Goal: Task Accomplishment & Management: Use online tool/utility

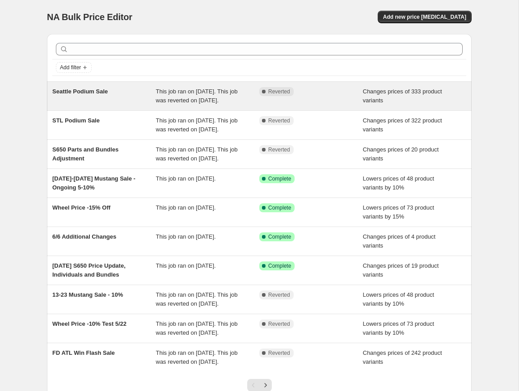
click at [86, 93] on span "Seattle Podium Sale" at bounding box center [79, 91] width 55 height 7
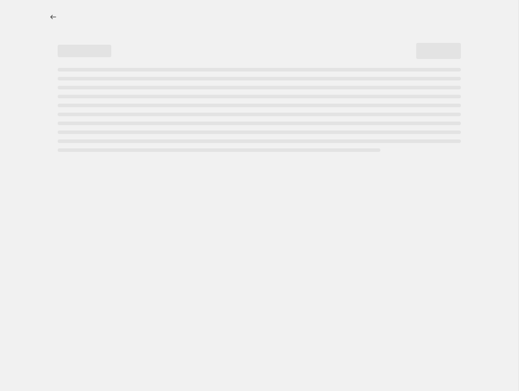
select select "tag"
select select "product_status"
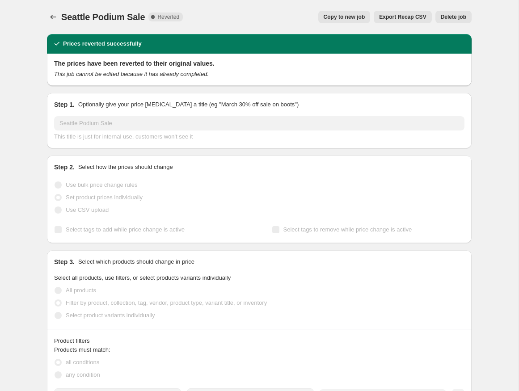
click at [361, 18] on span "Copy to new job" at bounding box center [344, 16] width 42 height 7
select select "tag"
select select "product_status"
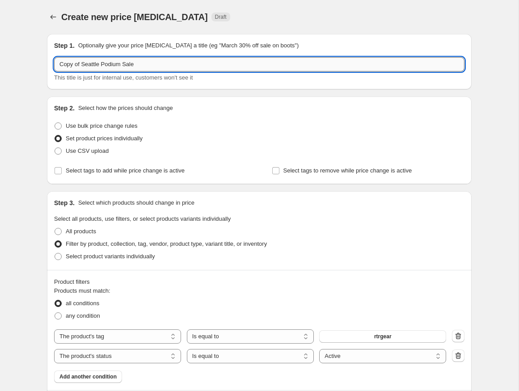
click at [228, 67] on input "Copy of Seattle Podium Sale" at bounding box center [259, 64] width 410 height 14
drag, startPoint x: 101, startPoint y: 64, endPoint x: 38, endPoint y: 57, distance: 63.8
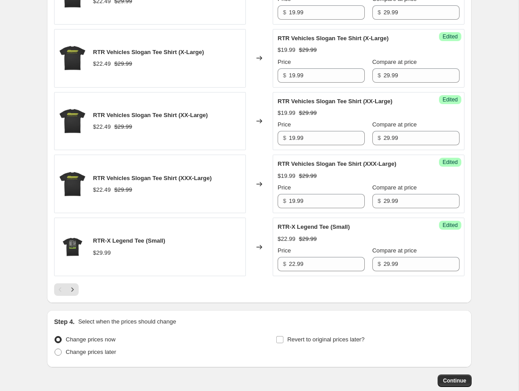
scroll to position [1448, 0]
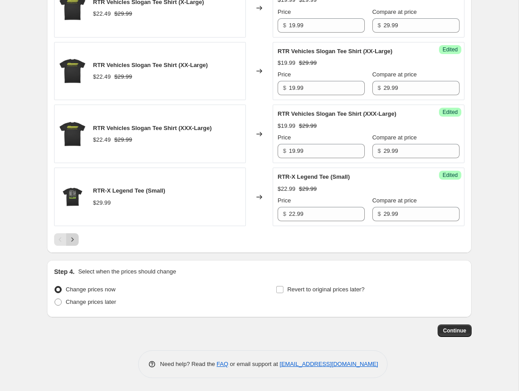
type input "Vegas2Reno Podium Sale"
click at [72, 240] on icon "Next" at bounding box center [72, 239] width 9 height 9
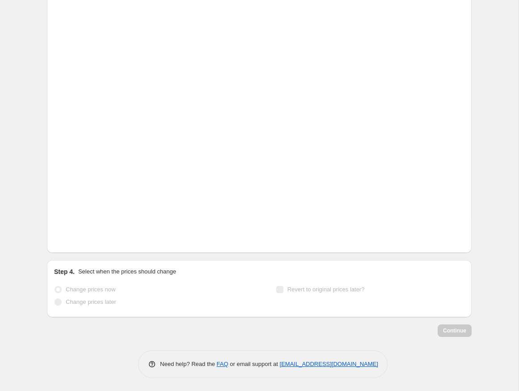
scroll to position [1439, 0]
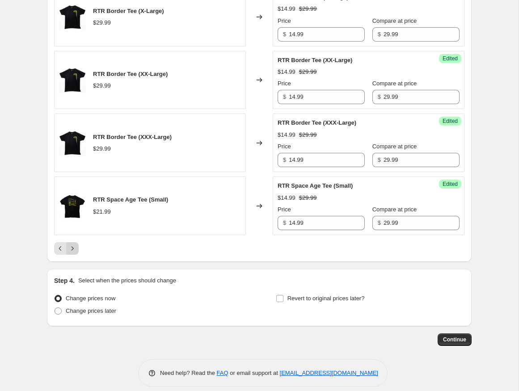
click at [75, 244] on icon "Next" at bounding box center [72, 248] width 9 height 9
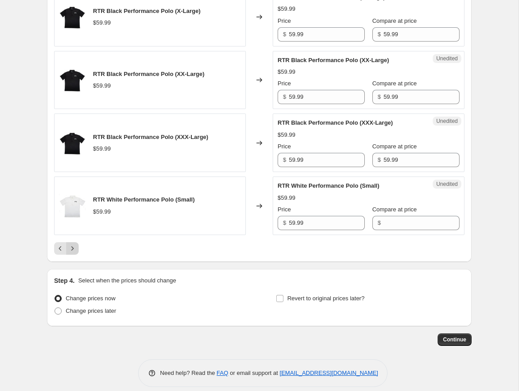
click at [74, 244] on icon "Next" at bounding box center [72, 248] width 9 height 9
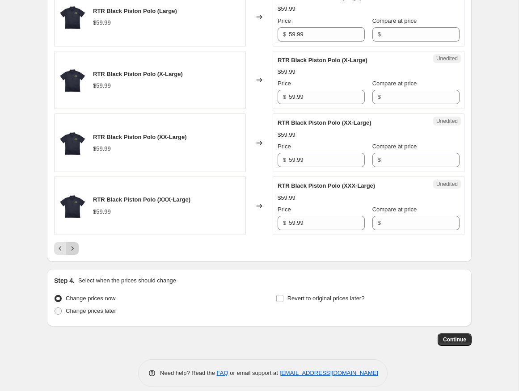
click at [74, 253] on icon "Next" at bounding box center [72, 248] width 9 height 9
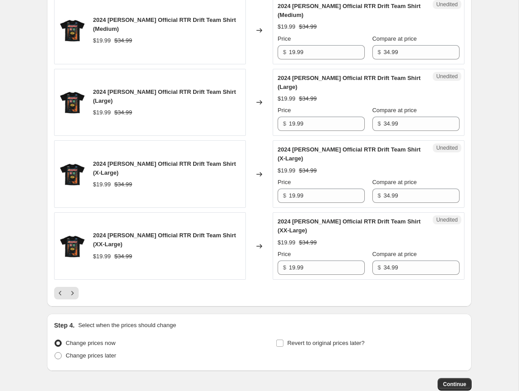
click at [73, 287] on button "Next" at bounding box center [72, 293] width 13 height 13
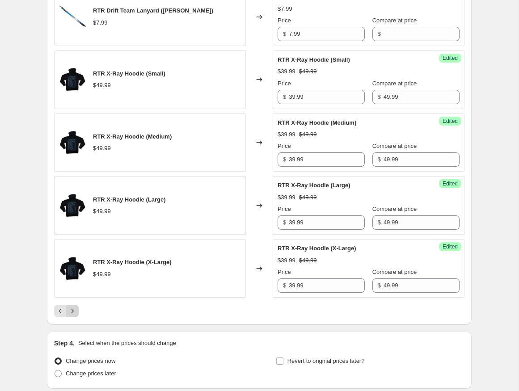
click at [70, 306] on icon "Next" at bounding box center [72, 310] width 9 height 9
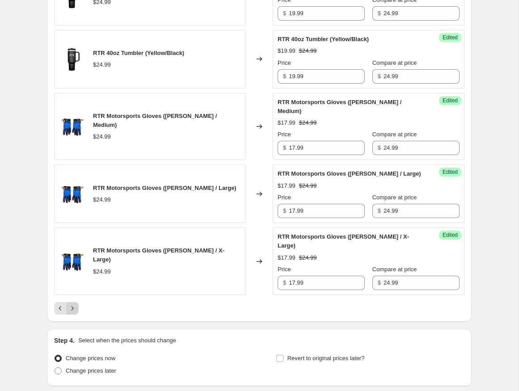
scroll to position [1573, 0]
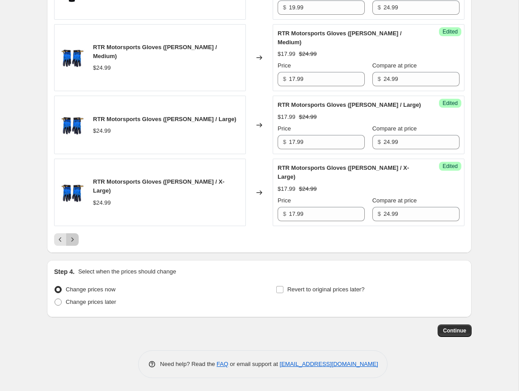
click at [71, 234] on button "Next" at bounding box center [72, 239] width 13 height 13
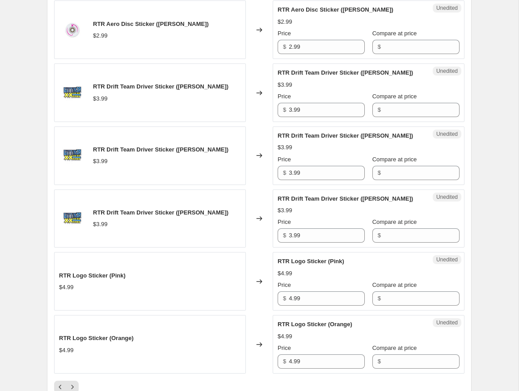
scroll to position [1547, 0]
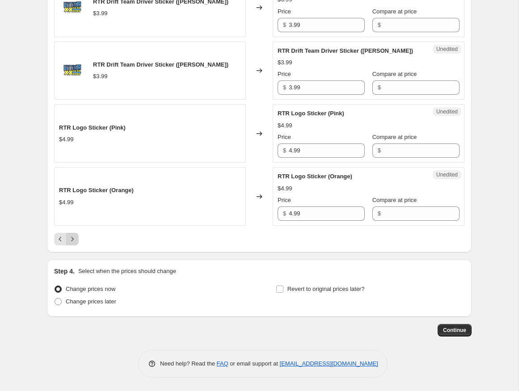
click at [73, 245] on button "Next" at bounding box center [72, 239] width 13 height 13
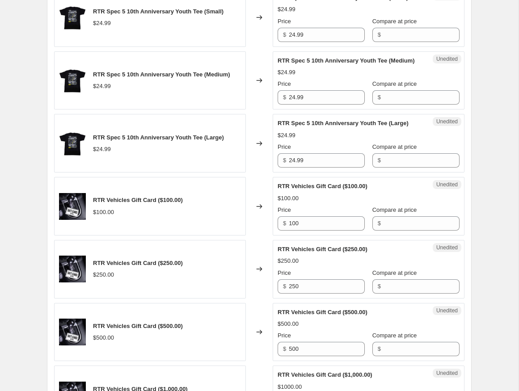
scroll to position [1440, 0]
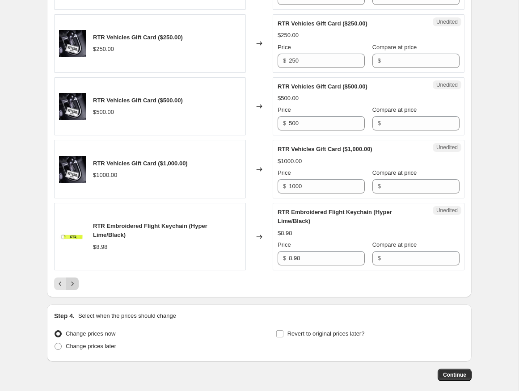
click at [70, 288] on icon "Next" at bounding box center [72, 283] width 9 height 9
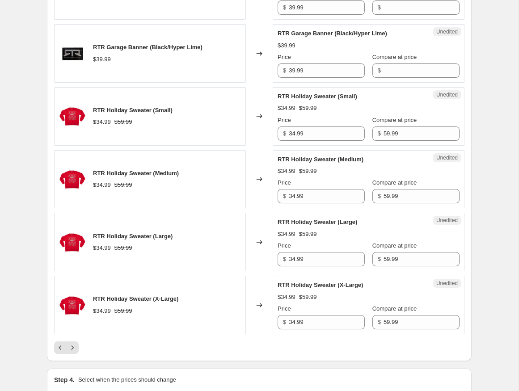
scroll to position [1477, 0]
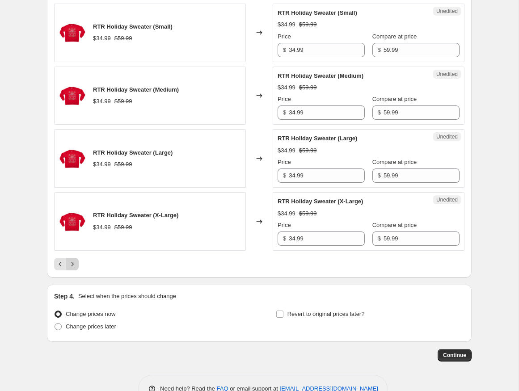
click at [75, 258] on button "Next" at bounding box center [72, 264] width 13 height 13
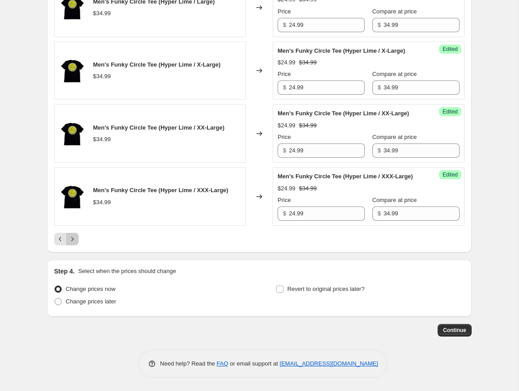
click at [73, 243] on icon "Next" at bounding box center [72, 239] width 9 height 9
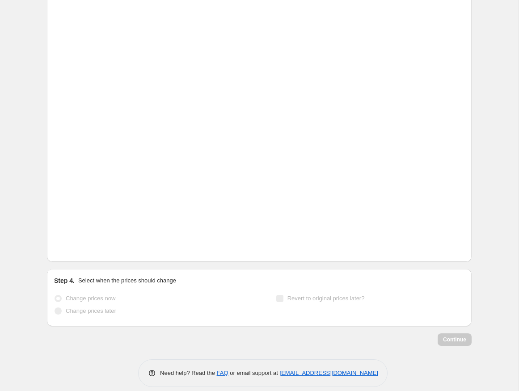
scroll to position [1475, 0]
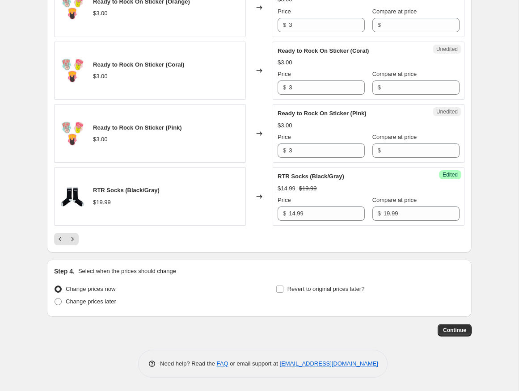
click at [74, 243] on icon "Next" at bounding box center [72, 239] width 9 height 9
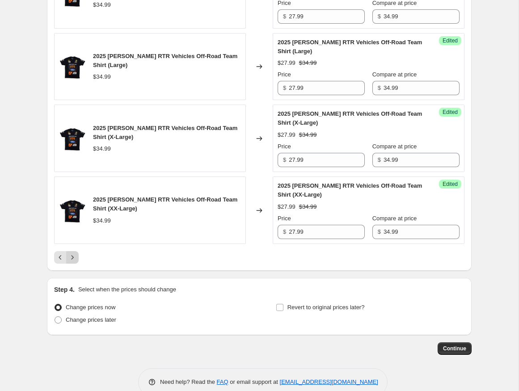
click at [74, 262] on icon "Next" at bounding box center [72, 257] width 9 height 9
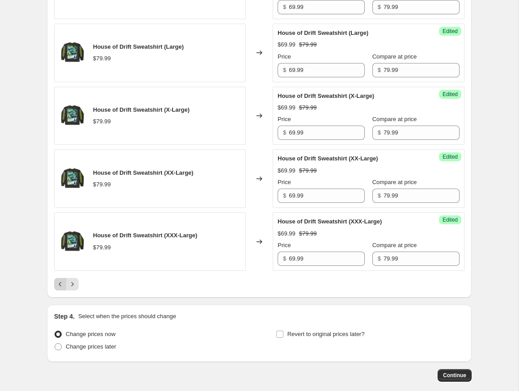
click at [60, 280] on icon "Previous" at bounding box center [60, 284] width 9 height 9
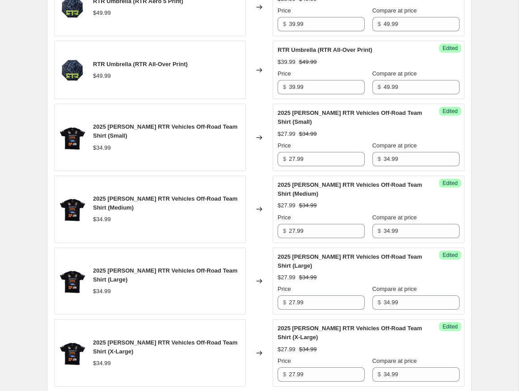
scroll to position [1262, 0]
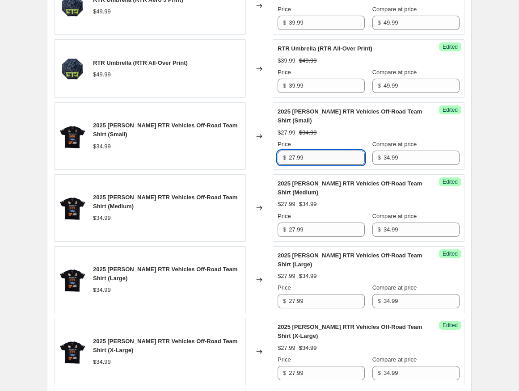
click at [328, 165] on input "27.99" at bounding box center [327, 158] width 76 height 14
click at [328, 165] on input "24.99" at bounding box center [327, 158] width 76 height 14
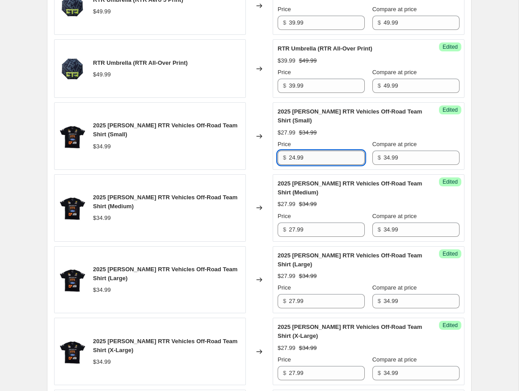
click at [328, 165] on input "24.99" at bounding box center [327, 158] width 76 height 14
type input "24.99"
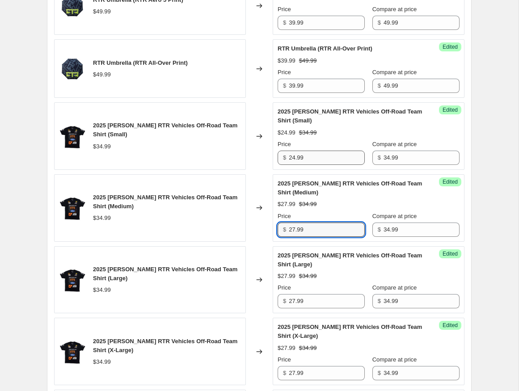
paste input "4"
type input "24.99"
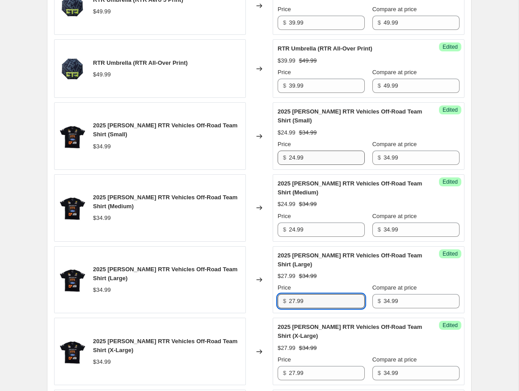
paste input "4"
type input "24.99"
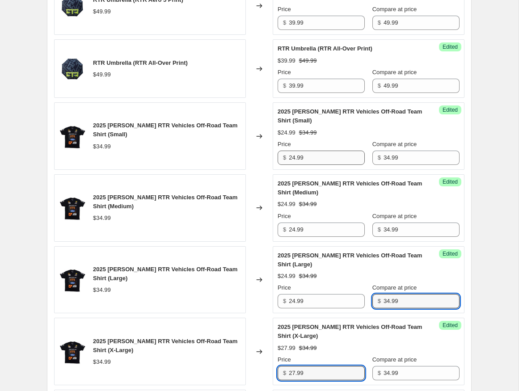
scroll to position [1270, 0]
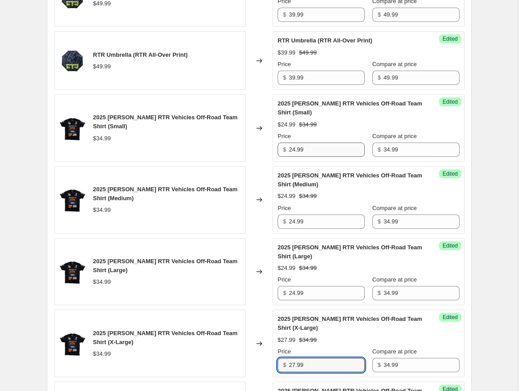
paste input "4"
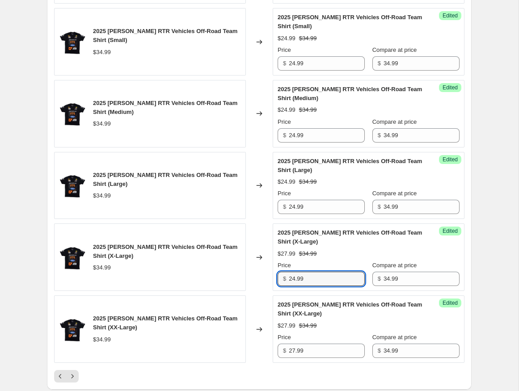
scroll to position [1398, 0]
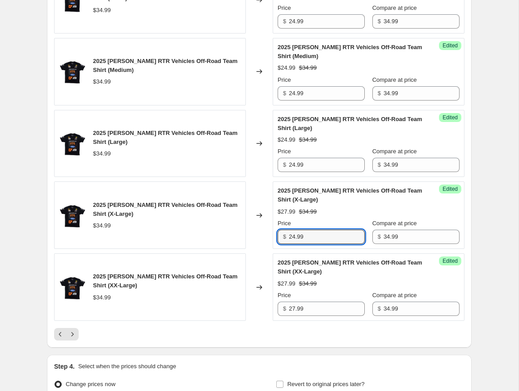
type input "24.99"
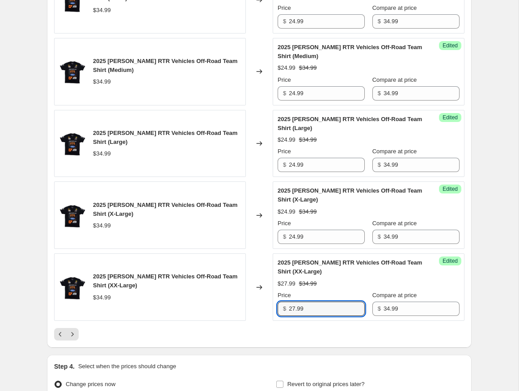
paste input "4"
type input "24.99"
click at [67, 340] on button "Next" at bounding box center [72, 334] width 13 height 13
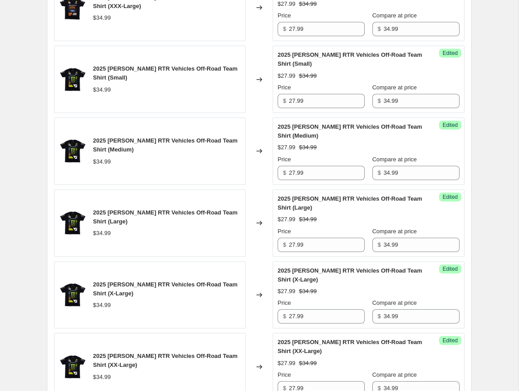
scroll to position [363, 0]
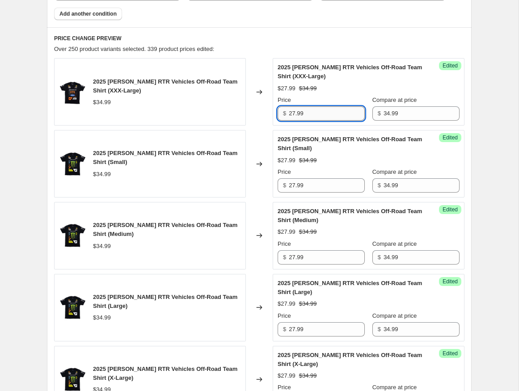
click at [327, 108] on input "27.99" at bounding box center [327, 113] width 76 height 14
paste input "4"
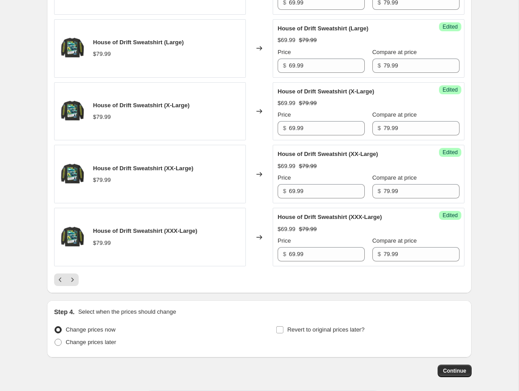
scroll to position [1511, 0]
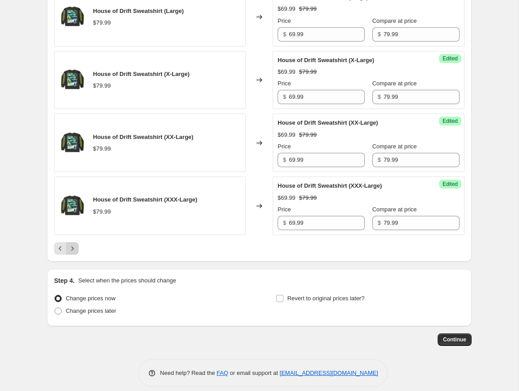
type input "24.99"
click at [69, 244] on icon "Next" at bounding box center [72, 248] width 9 height 9
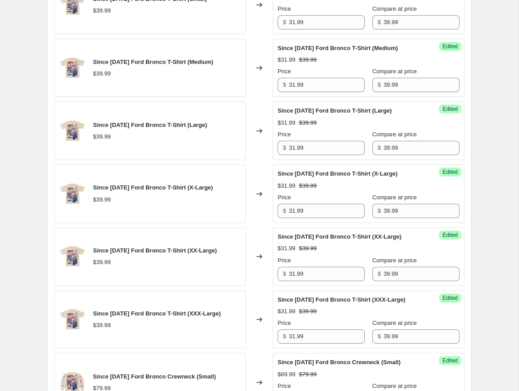
scroll to position [1439, 0]
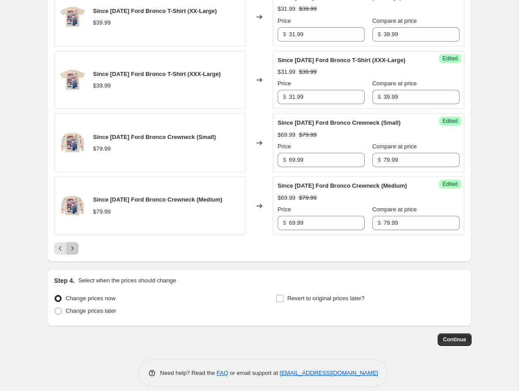
click at [71, 242] on button "Next" at bounding box center [72, 248] width 13 height 13
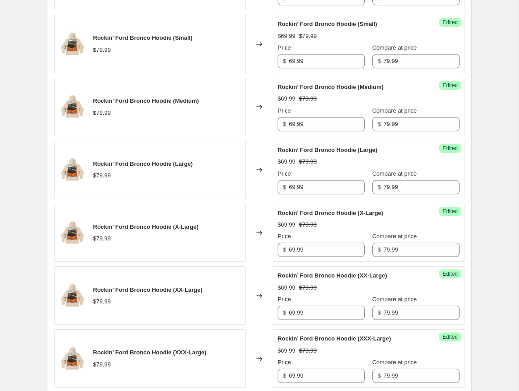
scroll to position [1475, 0]
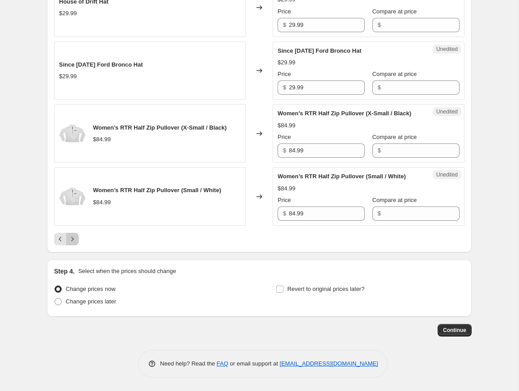
click at [70, 238] on icon "Next" at bounding box center [72, 239] width 9 height 9
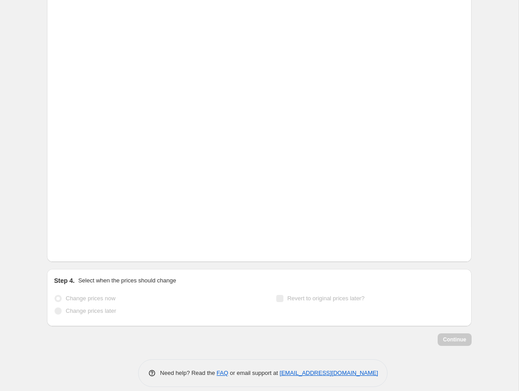
scroll to position [1466, 0]
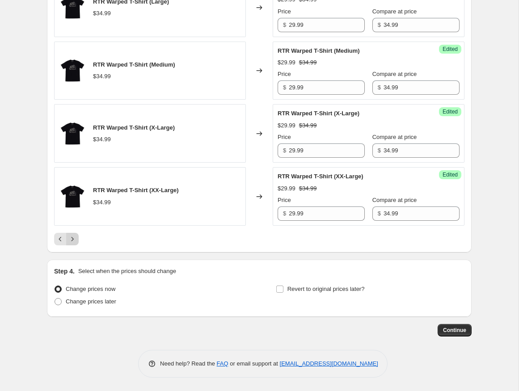
click at [70, 238] on icon "Next" at bounding box center [72, 239] width 9 height 9
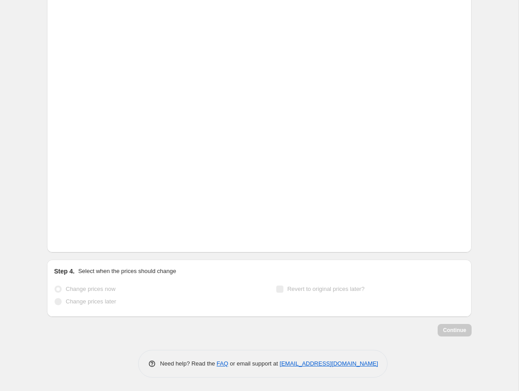
scroll to position [1439, 0]
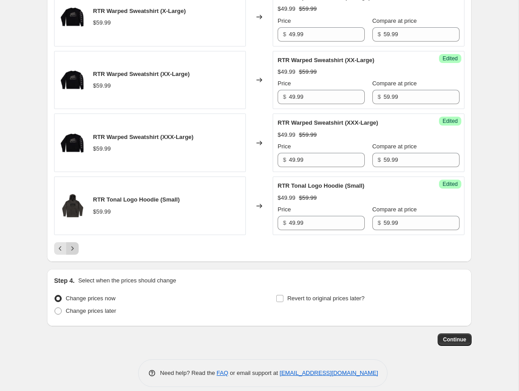
click at [70, 244] on icon "Next" at bounding box center [72, 248] width 9 height 9
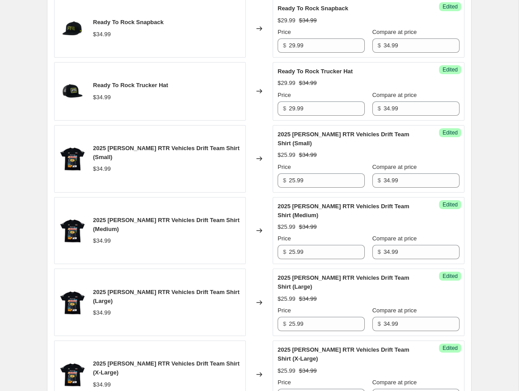
scroll to position [737, 0]
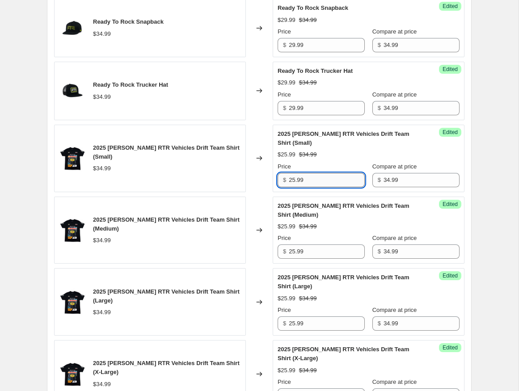
click at [317, 181] on input "25.99" at bounding box center [327, 180] width 76 height 14
paste input "4"
type input "24.99"
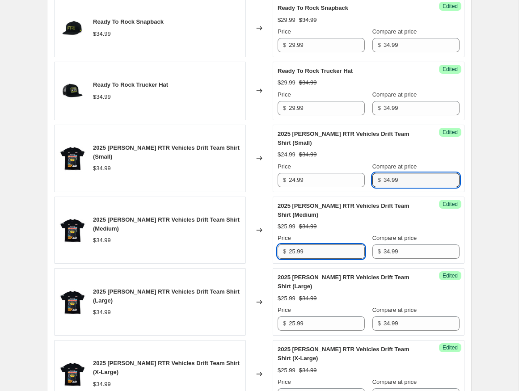
click at [310, 253] on input "25.99" at bounding box center [327, 251] width 76 height 14
paste input "4"
type input "24.99"
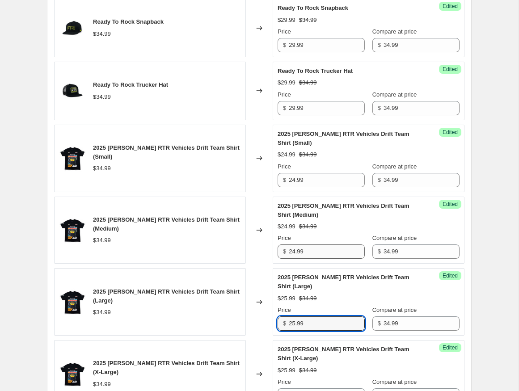
paste input "4"
type input "24.99"
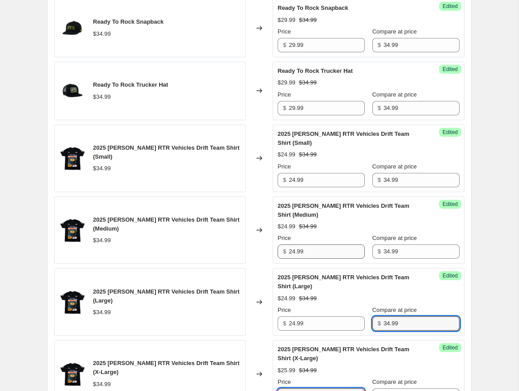
scroll to position [743, 0]
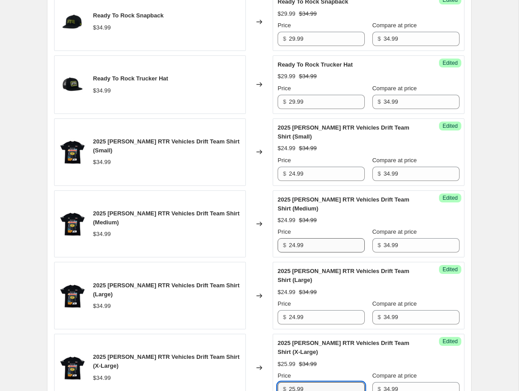
paste input "4"
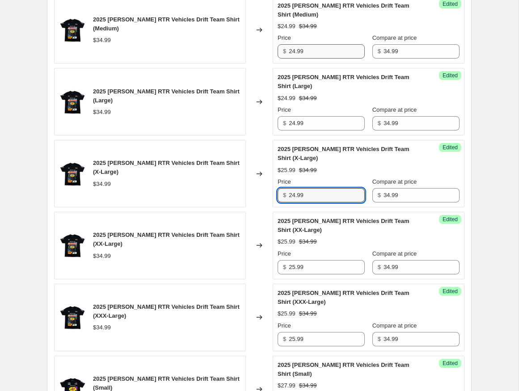
scroll to position [954, 0]
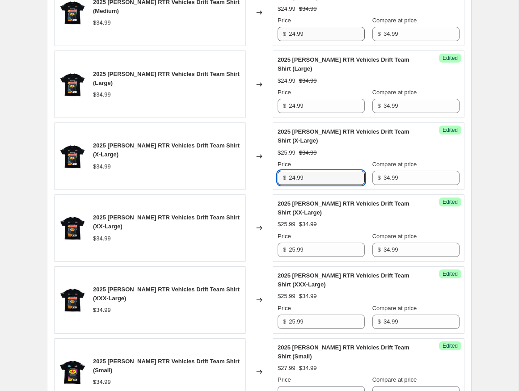
type input "24.99"
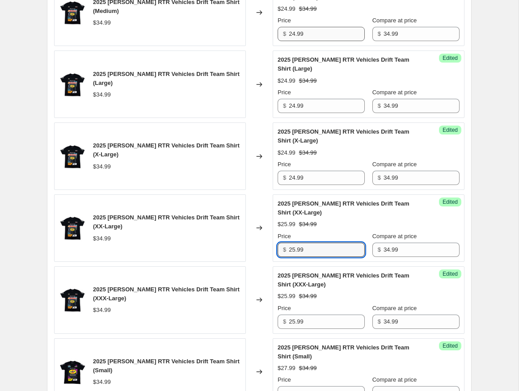
paste input "4"
type input "24.99"
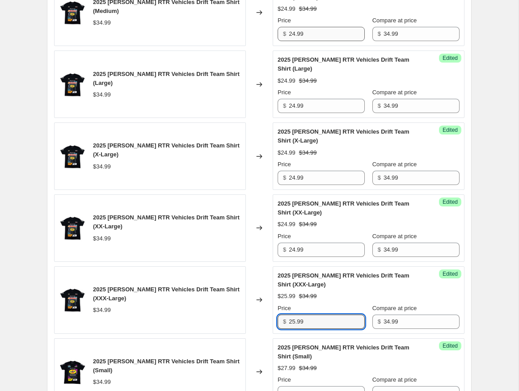
paste input "4"
type input "24.99"
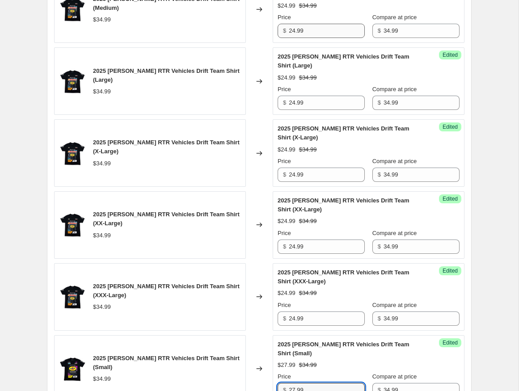
paste input "4"
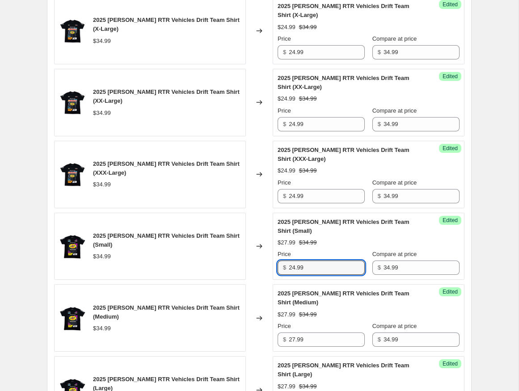
scroll to position [1181, 0]
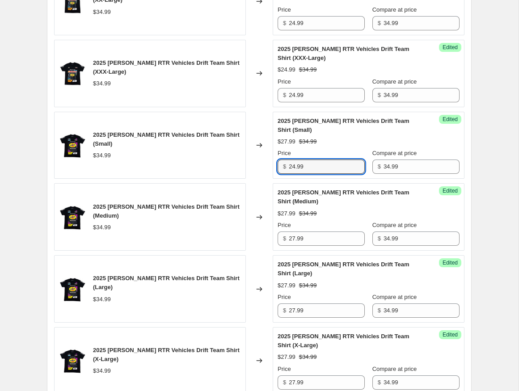
type input "24.99"
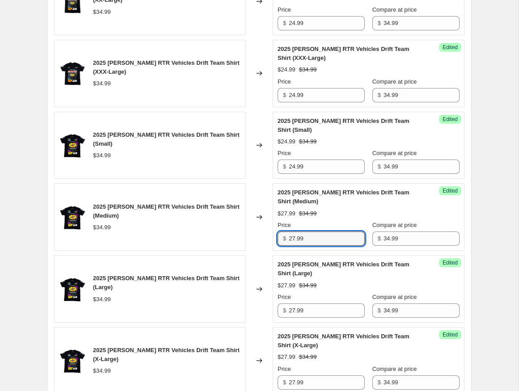
paste input "4"
type input "24.99"
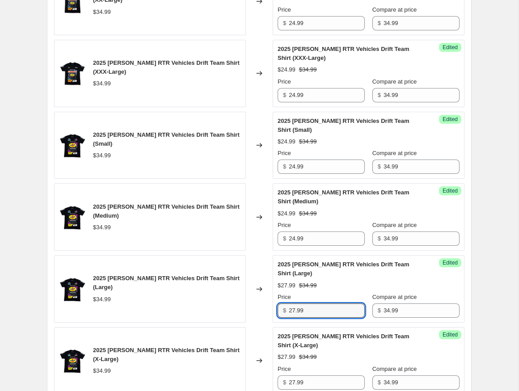
paste input "4"
type input "24.99"
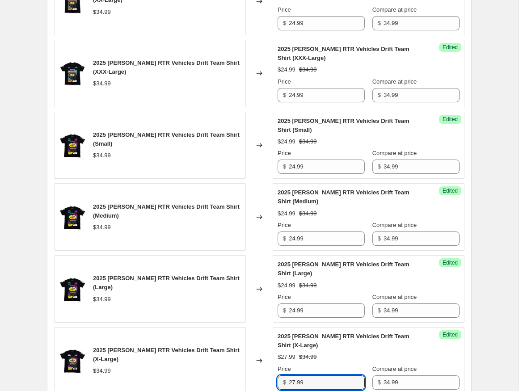
paste input "4"
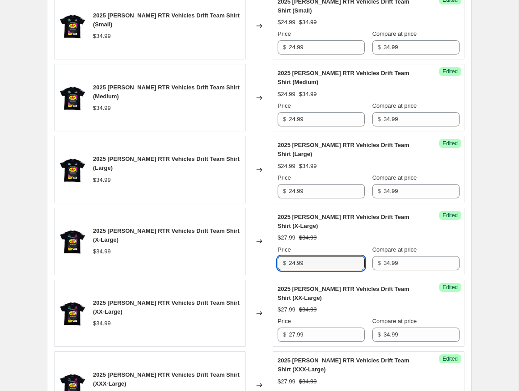
scroll to position [1366, 0]
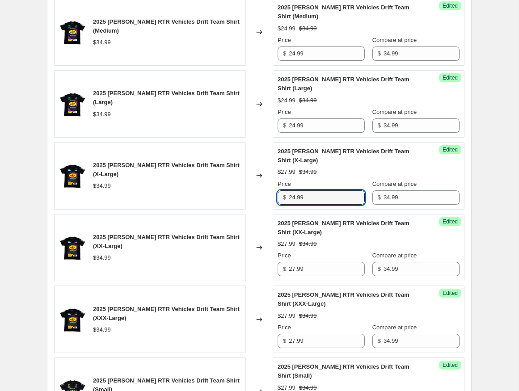
type input "24.99"
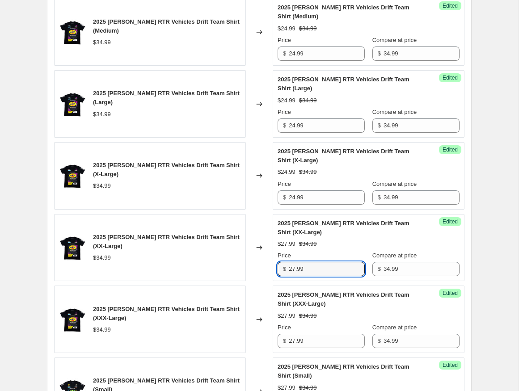
paste input "4"
type input "24.99"
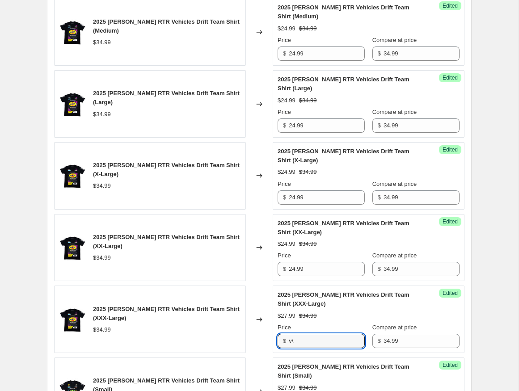
type input "v"
paste input "24.99"
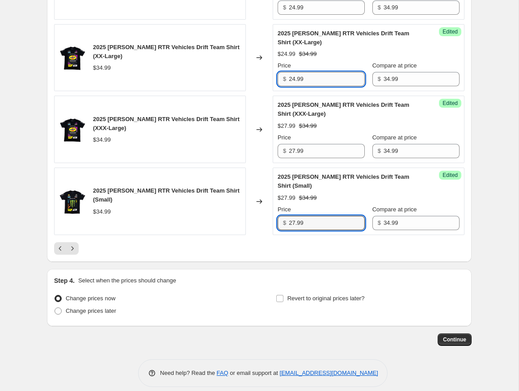
click at [335, 72] on input "24.99" at bounding box center [327, 79] width 76 height 14
click at [335, 73] on input "24.99" at bounding box center [327, 79] width 76 height 14
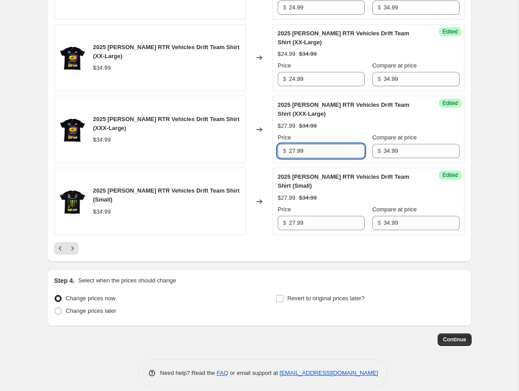
click at [313, 144] on input "27.99" at bounding box center [327, 151] width 76 height 14
paste input "4"
type input "24.99"
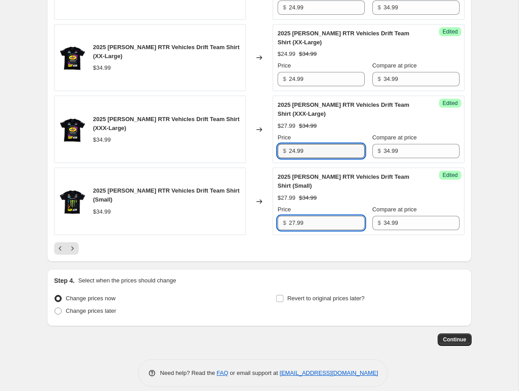
click at [314, 216] on input "27.99" at bounding box center [327, 223] width 76 height 14
paste input "4"
click at [335, 216] on input "24.99" at bounding box center [327, 223] width 76 height 14
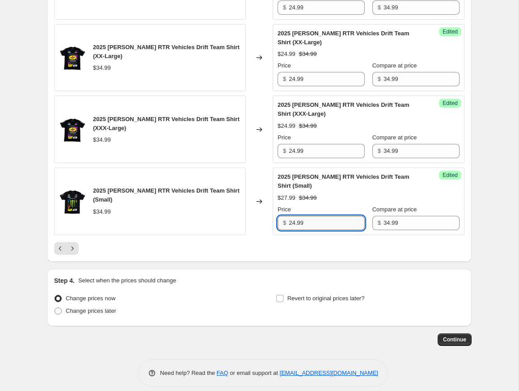
click at [335, 216] on input "24.99" at bounding box center [327, 223] width 76 height 14
type input "27.99"
click at [72, 246] on icon "Next" at bounding box center [72, 248] width 2 height 4
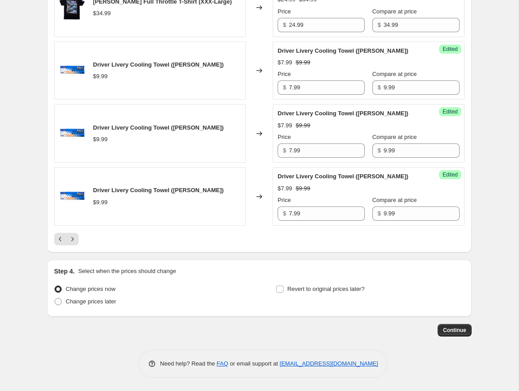
scroll to position [1513, 0]
click at [73, 243] on icon "Next" at bounding box center [72, 239] width 9 height 9
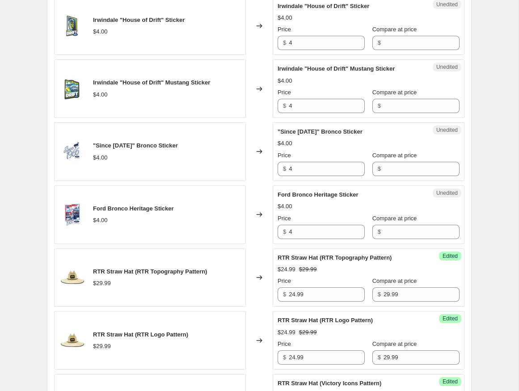
scroll to position [803, 0]
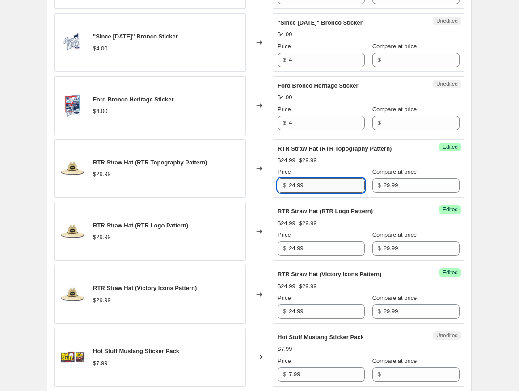
click at [312, 178] on input "24.99" at bounding box center [327, 185] width 76 height 14
click at [322, 178] on input "24.99" at bounding box center [327, 185] width 76 height 14
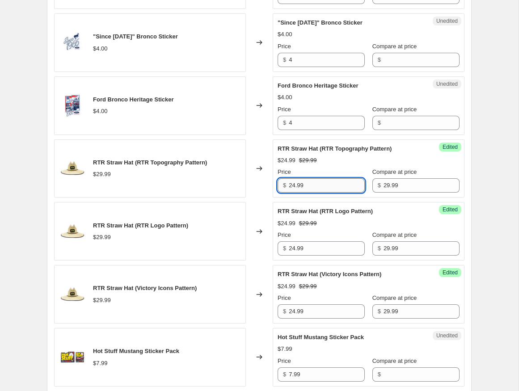
click at [322, 178] on input "24.99" at bounding box center [327, 185] width 76 height 14
click at [310, 178] on input "21.99" at bounding box center [327, 185] width 76 height 14
type input "21.99"
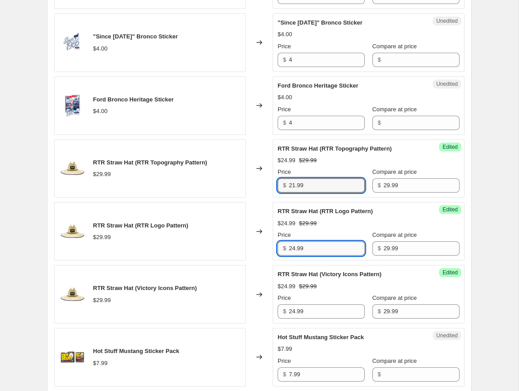
click at [314, 241] on input "24.99" at bounding box center [327, 248] width 76 height 14
paste input "1"
type input "21.99"
click at [313, 178] on input "21.99" at bounding box center [327, 185] width 76 height 14
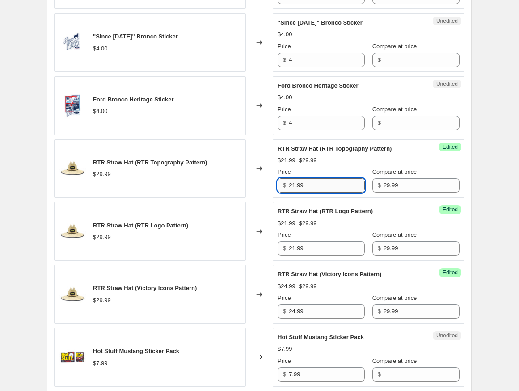
click at [313, 178] on input "21.99" at bounding box center [327, 185] width 76 height 14
click at [307, 178] on input "19.99" at bounding box center [327, 185] width 76 height 14
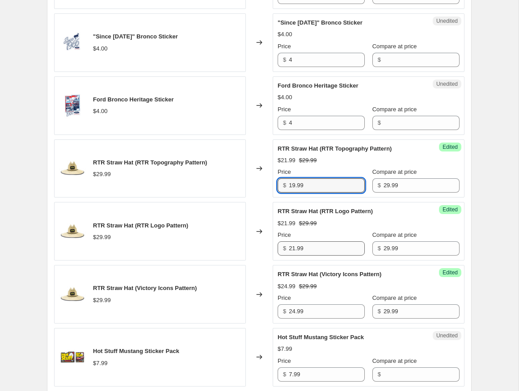
type input "19.99"
click at [315, 241] on input "21.99" at bounding box center [327, 248] width 76 height 14
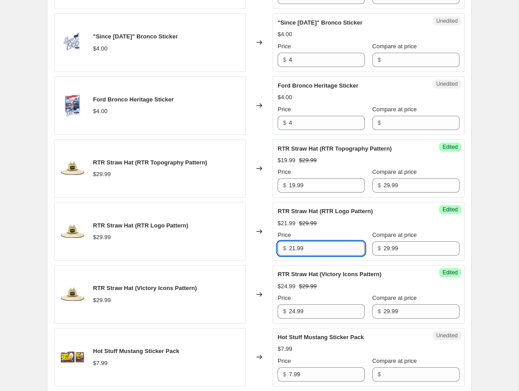
click at [315, 241] on input "21.99" at bounding box center [327, 248] width 76 height 14
paste input "19"
click at [315, 241] on input "21.99" at bounding box center [327, 248] width 76 height 14
type input "19.99"
click at [314, 304] on input "24.99" at bounding box center [327, 311] width 76 height 14
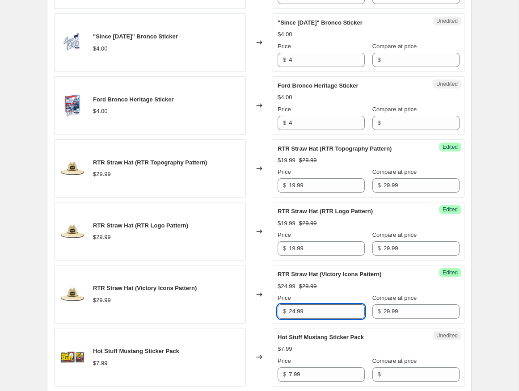
click at [314, 304] on input "24.99" at bounding box center [327, 311] width 76 height 14
paste input "19"
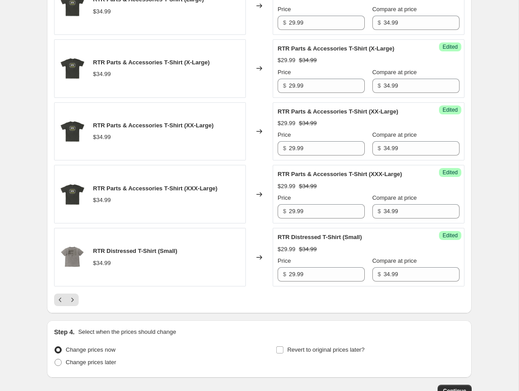
scroll to position [1409, 0]
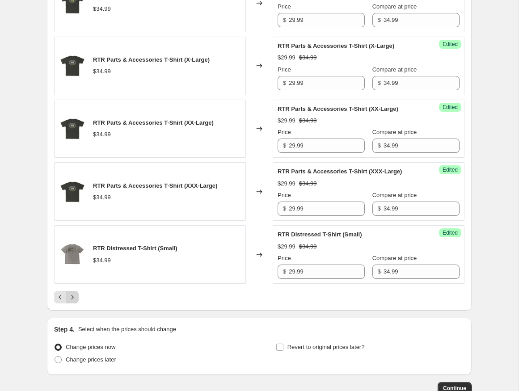
type input "19.99"
click at [71, 293] on icon "Next" at bounding box center [72, 297] width 9 height 9
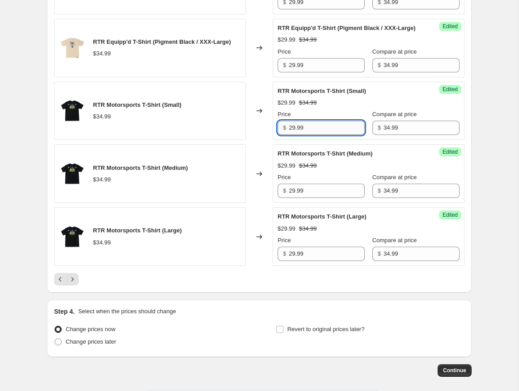
click at [320, 135] on input "29.99" at bounding box center [327, 128] width 76 height 14
click at [310, 135] on input "27.99" at bounding box center [327, 128] width 76 height 14
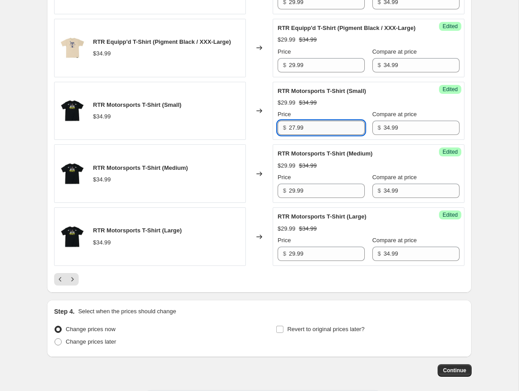
click at [310, 135] on input "27.99" at bounding box center [327, 128] width 76 height 14
type input "27.99"
click at [309, 198] on input "29.99" at bounding box center [327, 191] width 76 height 14
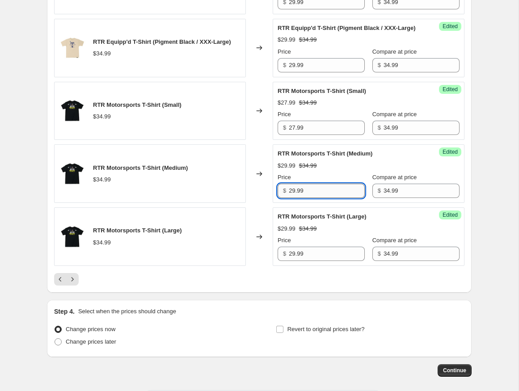
click at [309, 198] on input "29.99" at bounding box center [327, 191] width 76 height 14
paste input "7"
type input "27.99"
click at [311, 261] on input "29.99" at bounding box center [327, 254] width 76 height 14
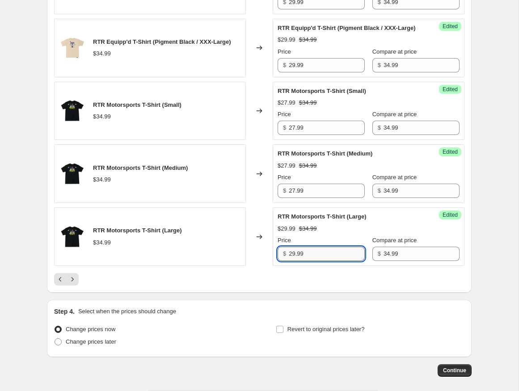
click at [311, 261] on input "29.99" at bounding box center [327, 254] width 76 height 14
paste input "7"
type input "27.99"
click at [72, 284] on icon "Next" at bounding box center [72, 279] width 9 height 9
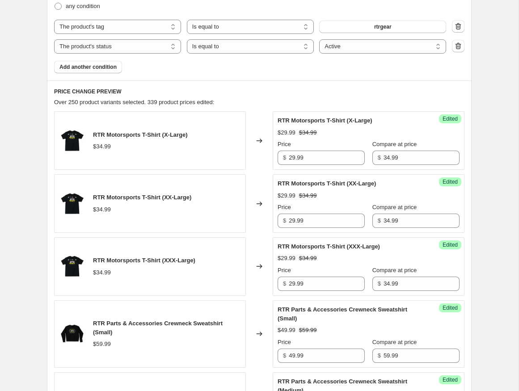
scroll to position [212, 0]
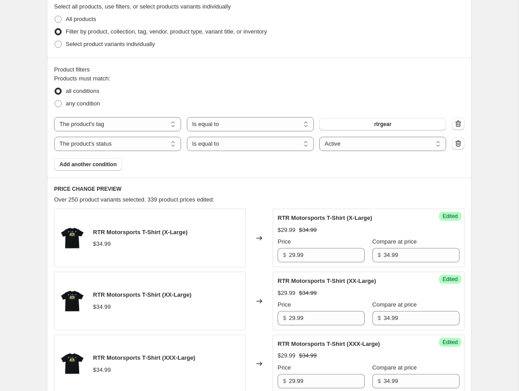
click at [326, 263] on div "Success Edited RTR Motorsports T-Shirt (X-Large) $29.99 $34.99 Price $ 29.99 Co…" at bounding box center [368, 238] width 192 height 59
click at [326, 255] on input "29.99" at bounding box center [327, 255] width 76 height 14
paste input "7"
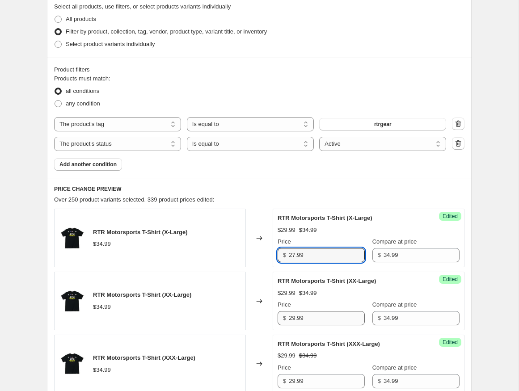
type input "27.99"
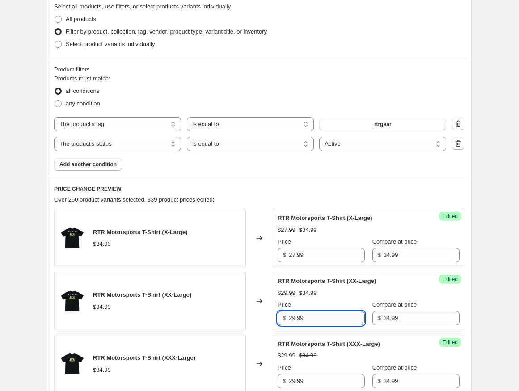
click at [318, 317] on input "29.99" at bounding box center [327, 318] width 76 height 14
paste input "7"
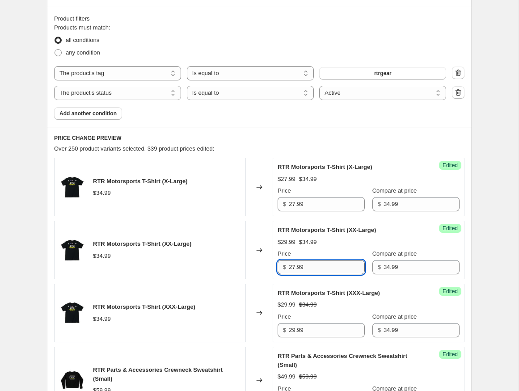
scroll to position [275, 0]
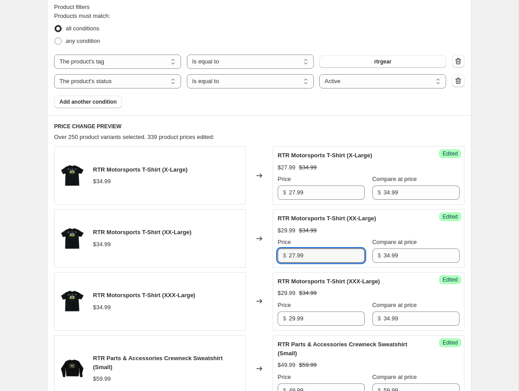
type input "27.99"
click at [314, 307] on div "Price" at bounding box center [320, 305] width 87 height 9
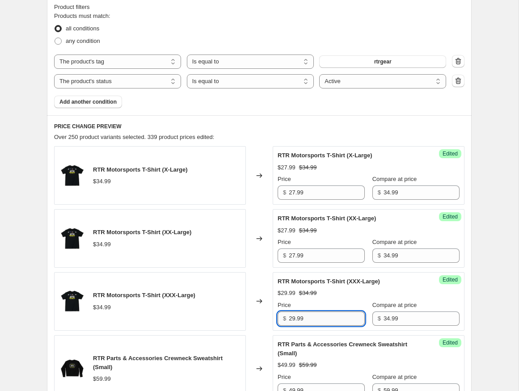
click at [314, 314] on input "29.99" at bounding box center [327, 318] width 76 height 14
paste input "7"
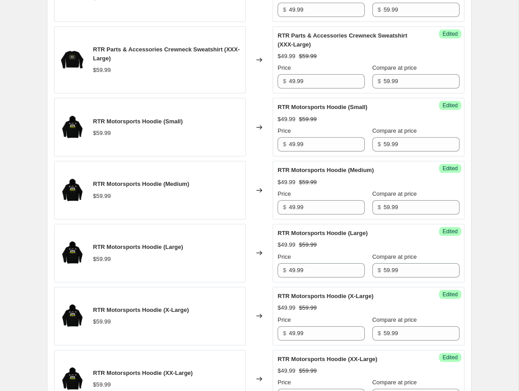
scroll to position [990, 0]
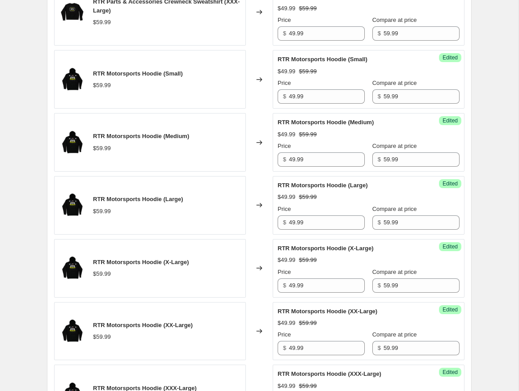
type input "27.99"
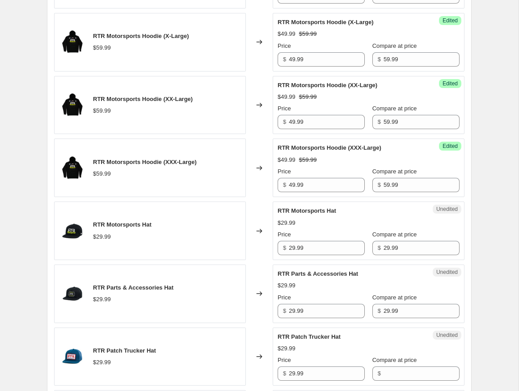
scroll to position [1261, 0]
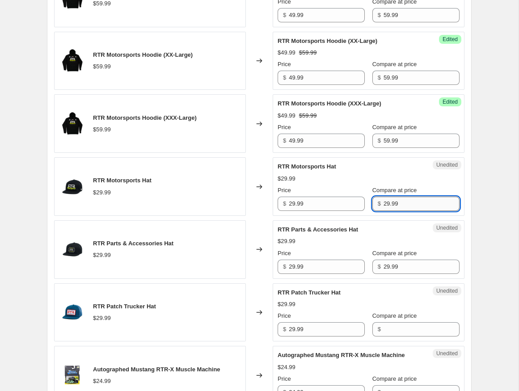
click at [390, 197] on input "29.99" at bounding box center [421, 204] width 76 height 14
type input "34.99"
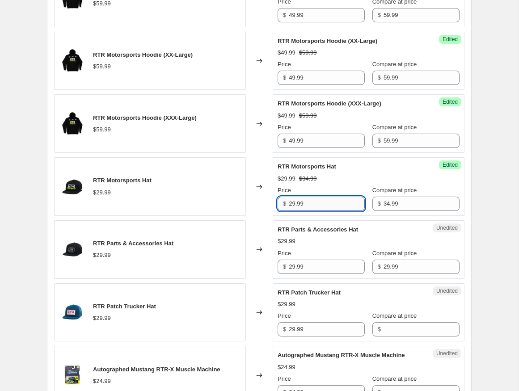
click at [316, 197] on input "29.99" at bounding box center [327, 204] width 76 height 14
click at [317, 200] on input "29.99" at bounding box center [327, 204] width 76 height 14
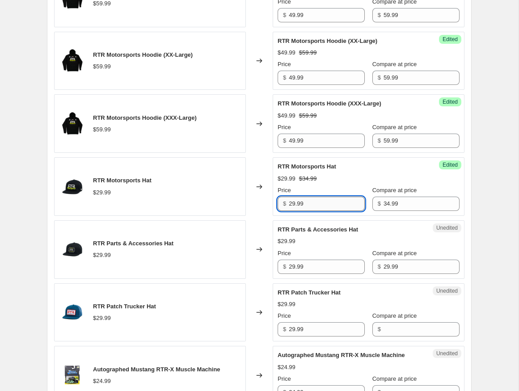
click at [317, 200] on input "29.99" at bounding box center [327, 204] width 76 height 14
type input "28.99"
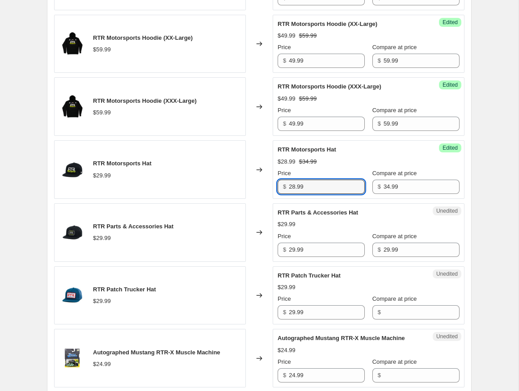
click at [309, 209] on span "RTR Parts & Accessories Hat" at bounding box center [317, 212] width 80 height 7
copy span "RTR Parts & Accessories Hat"
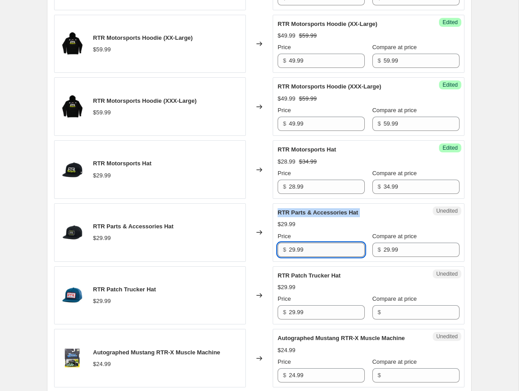
click at [318, 243] on input "29.99" at bounding box center [327, 250] width 76 height 14
click at [317, 244] on input "29.99" at bounding box center [327, 250] width 76 height 14
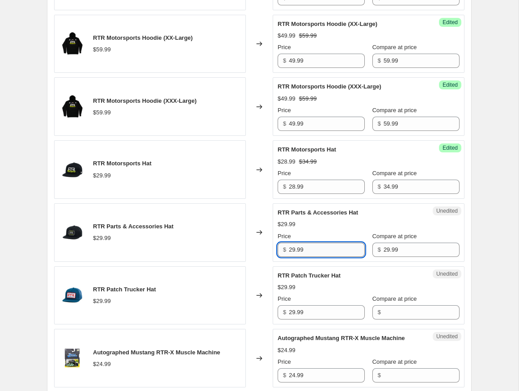
click at [317, 244] on input "29.99" at bounding box center [327, 250] width 76 height 14
type input "24.99"
click at [121, 285] on div "RTR Patch Trucker Hat" at bounding box center [124, 289] width 63 height 9
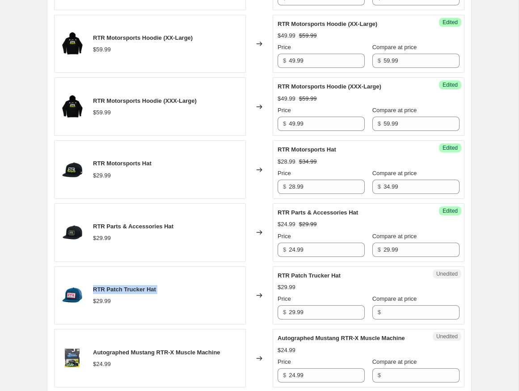
click at [121, 285] on div "RTR Patch Trucker Hat" at bounding box center [124, 289] width 63 height 9
copy span "RTR Patch Trucker Hat"
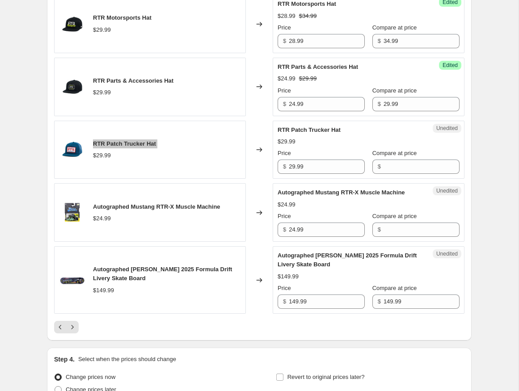
scroll to position [1424, 0]
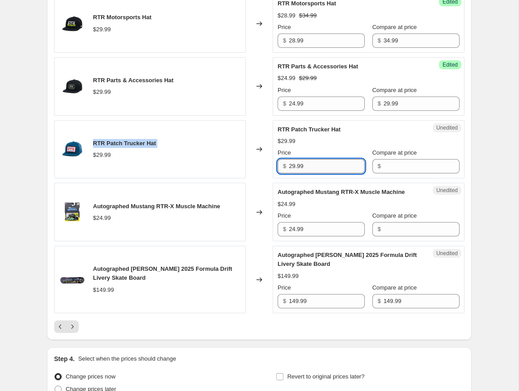
click at [327, 159] on input "29.99" at bounding box center [327, 166] width 76 height 14
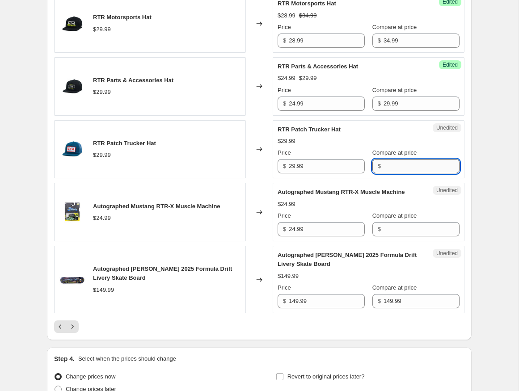
click at [407, 161] on input "Compare at price" at bounding box center [421, 166] width 76 height 14
paste input "29.99"
type input "29.99"
click at [300, 159] on input "29.99" at bounding box center [327, 166] width 76 height 14
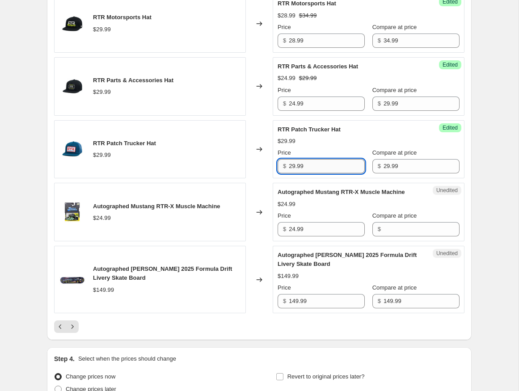
click at [300, 159] on input "29.99" at bounding box center [327, 166] width 76 height 14
type input "24.99"
click at [71, 326] on icon "Next" at bounding box center [72, 326] width 9 height 9
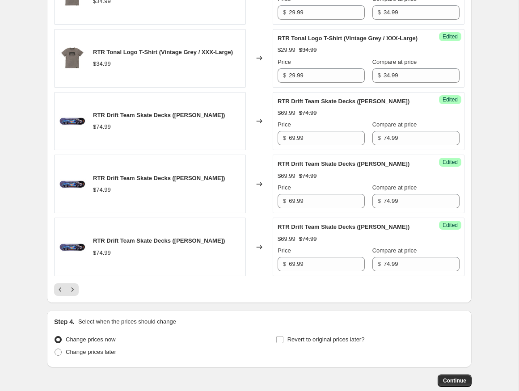
scroll to position [1564, 0]
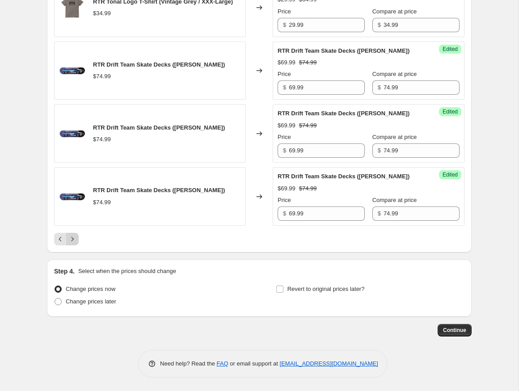
click at [75, 242] on icon "Next" at bounding box center [72, 239] width 9 height 9
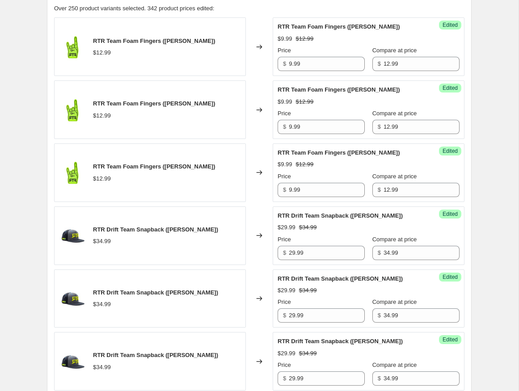
scroll to position [436, 0]
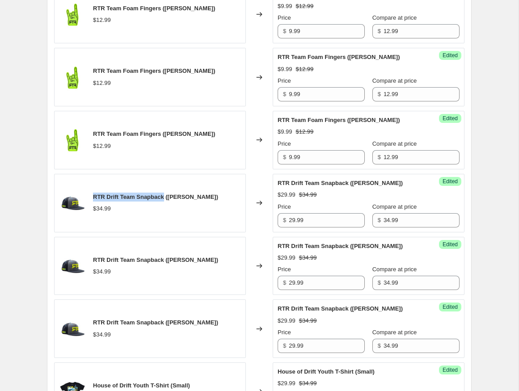
drag, startPoint x: 165, startPoint y: 195, endPoint x: 92, endPoint y: 191, distance: 73.0
click at [93, 193] on span "RTR Drift Team Snapback ([PERSON_NAME])" at bounding box center [155, 196] width 125 height 7
copy span "RTR Drift Team Snapback"
click at [309, 218] on input "29.99" at bounding box center [327, 220] width 76 height 14
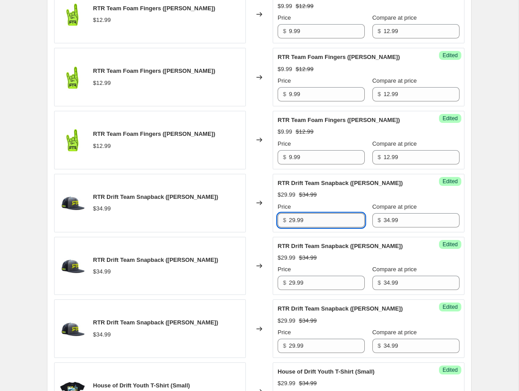
click at [309, 218] on input "29.99" at bounding box center [327, 220] width 76 height 14
click at [317, 216] on input "29.99" at bounding box center [327, 220] width 76 height 14
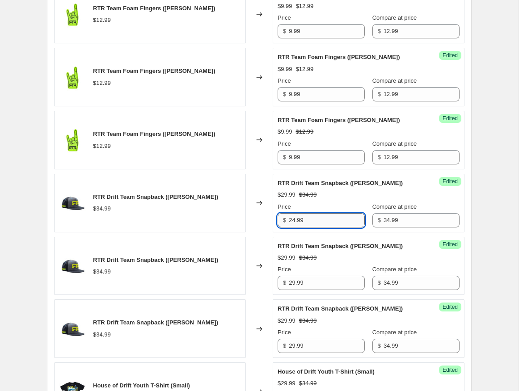
click at [294, 217] on input "24.99" at bounding box center [327, 220] width 76 height 14
click at [294, 217] on input "26.99" at bounding box center [327, 220] width 76 height 14
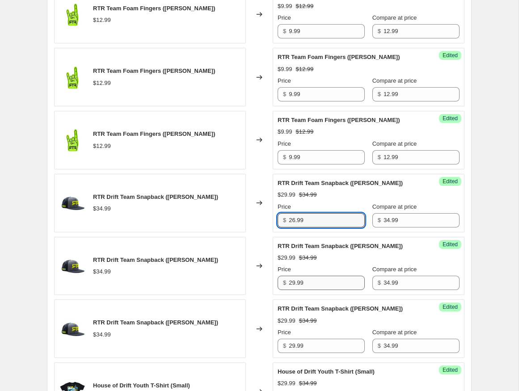
type input "26.99"
click at [298, 278] on input "29.99" at bounding box center [327, 283] width 76 height 14
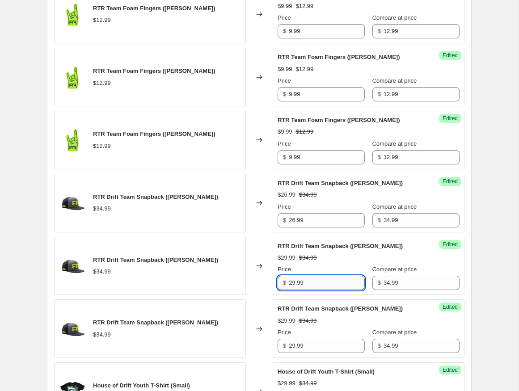
click at [298, 278] on input "29.99" at bounding box center [327, 283] width 76 height 14
paste input "6"
type input "26.99"
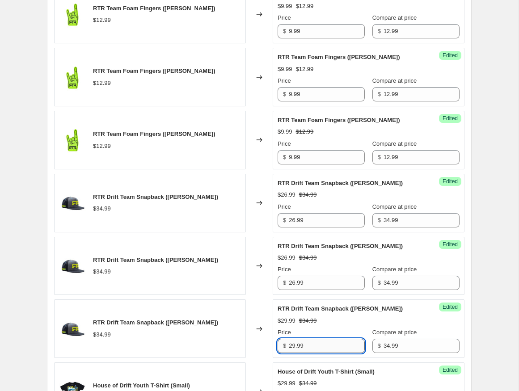
click at [303, 341] on input "29.99" at bounding box center [327, 346] width 76 height 14
paste input "6"
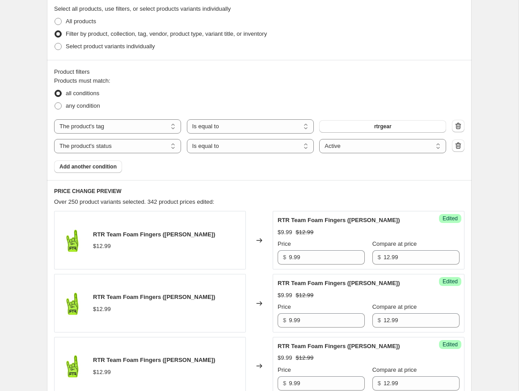
scroll to position [206, 0]
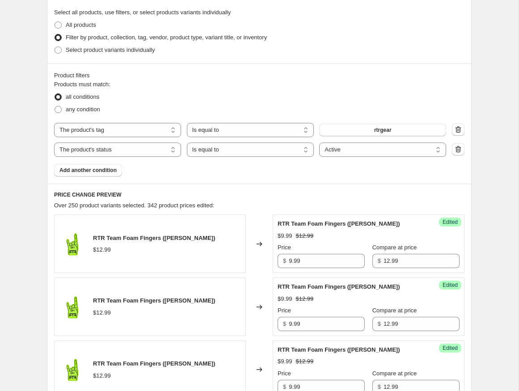
type input "26.99"
drag, startPoint x: 346, startPoint y: 223, endPoint x: 274, endPoint y: 222, distance: 71.5
click at [274, 222] on div "Success Edited RTR Team Foam Fingers ([PERSON_NAME]) $9.99 $12.99 Price $ 9.99 …" at bounding box center [368, 243] width 192 height 59
copy span "RTR Team Foam Fingers"
click at [322, 262] on input "9.99" at bounding box center [327, 261] width 76 height 14
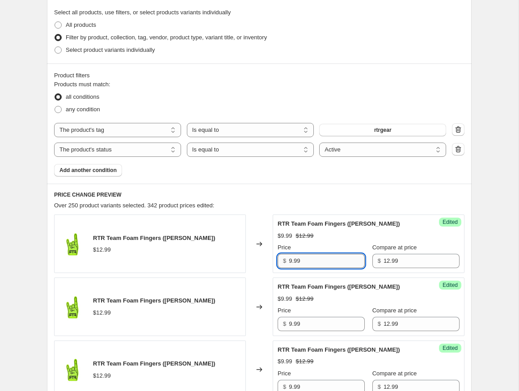
click at [322, 262] on input "9.99" at bounding box center [327, 261] width 76 height 14
click at [330, 264] on input "7.99" at bounding box center [327, 261] width 76 height 14
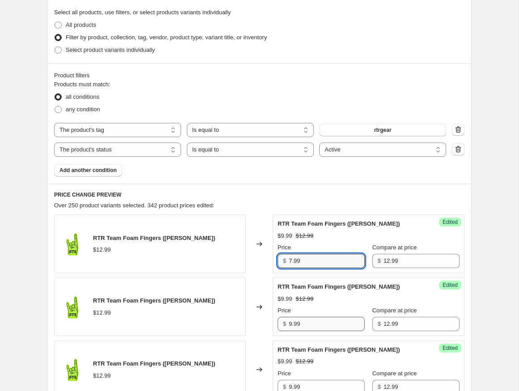
type input "7.99"
click at [332, 322] on input "9.99" at bounding box center [327, 324] width 76 height 14
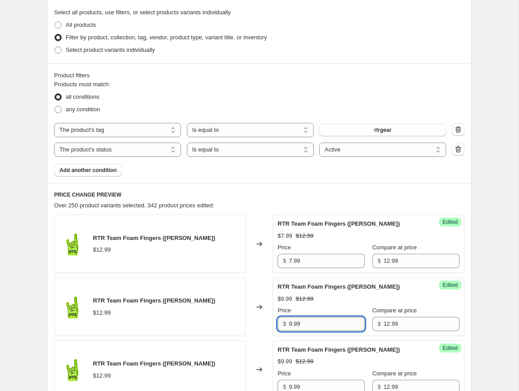
click at [332, 322] on input "9.99" at bounding box center [327, 324] width 76 height 14
paste input "7"
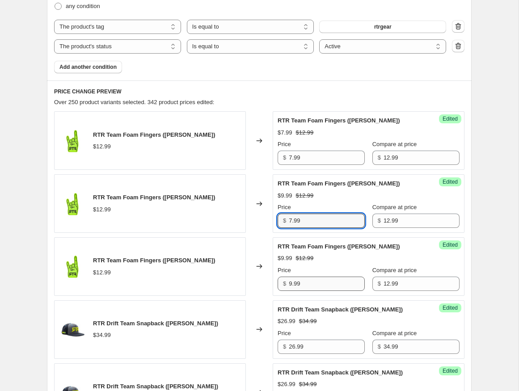
type input "7.99"
click at [322, 280] on input "9.99" at bounding box center [327, 284] width 76 height 14
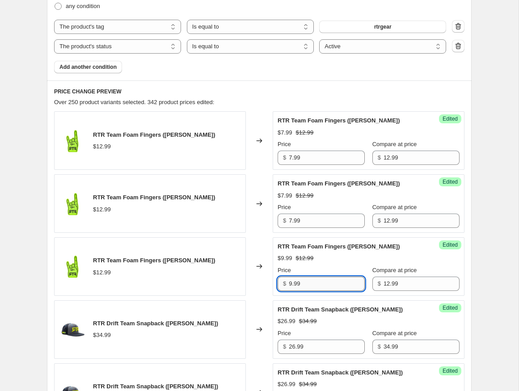
click at [322, 280] on input "9.99" at bounding box center [327, 284] width 76 height 14
paste input "7"
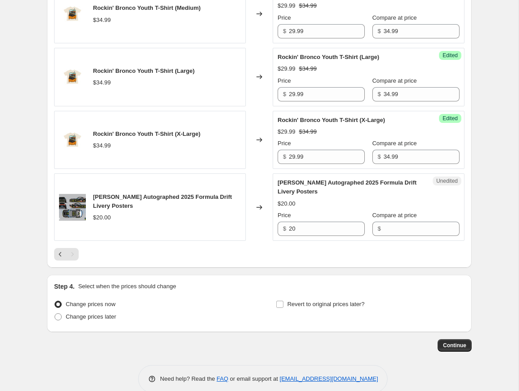
scroll to position [1136, 0]
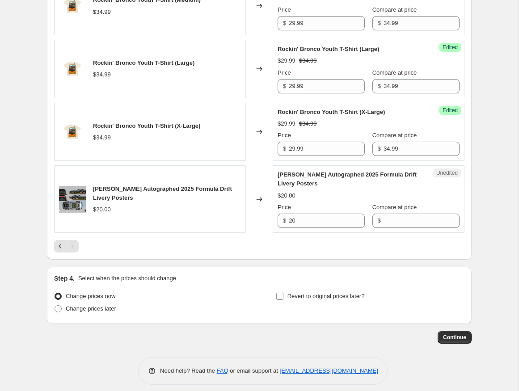
type input "7.99"
click at [294, 293] on span "Revert to original prices later?" at bounding box center [325, 296] width 77 height 7
click at [283, 293] on input "Revert to original prices later?" at bounding box center [279, 296] width 7 height 7
checkbox input "true"
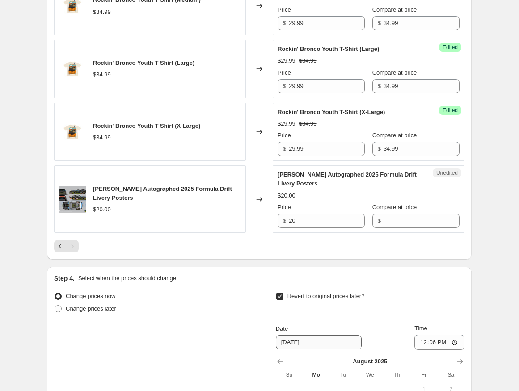
scroll to position [1303, 0]
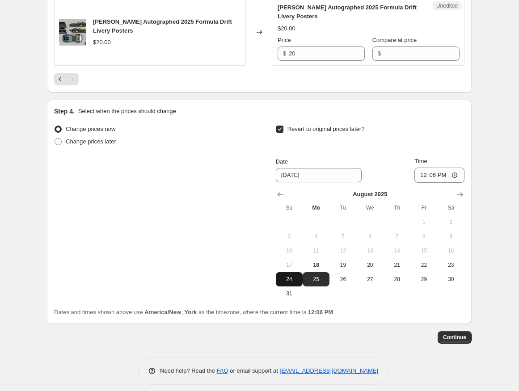
click at [290, 276] on span "24" at bounding box center [289, 279] width 20 height 7
type input "[DATE]"
click at [421, 168] on input "12:06" at bounding box center [439, 175] width 50 height 15
click at [428, 171] on input "23:06" at bounding box center [439, 175] width 50 height 15
type input "23:59"
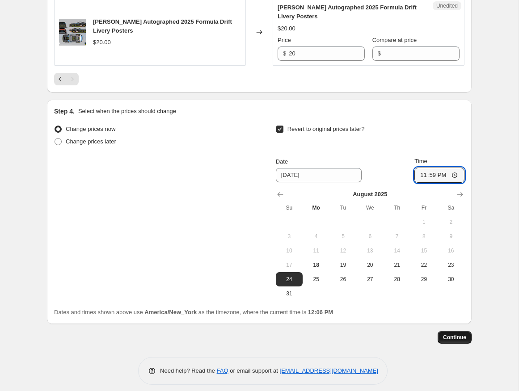
click at [459, 334] on span "Continue" at bounding box center [454, 337] width 23 height 7
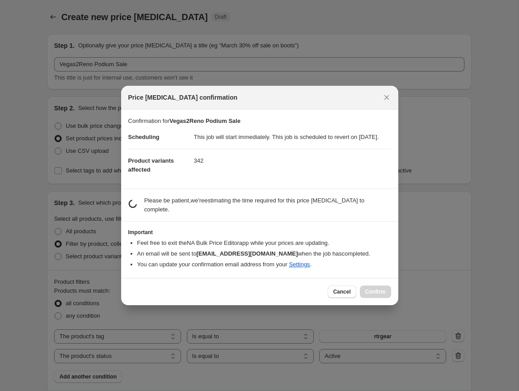
scroll to position [0, 0]
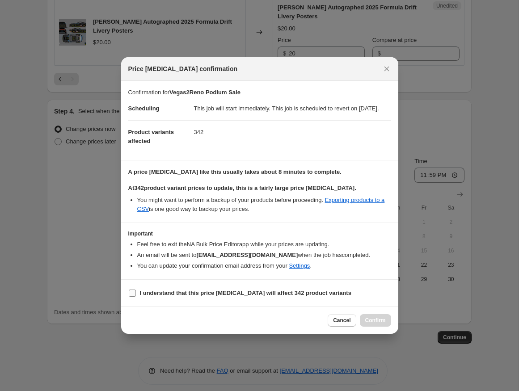
click at [282, 296] on b "I understand that this price [MEDICAL_DATA] will affect 342 product variants" at bounding box center [245, 292] width 211 height 7
click at [136, 297] on input "I understand that this price [MEDICAL_DATA] will affect 342 product variants" at bounding box center [132, 292] width 7 height 7
checkbox input "true"
click at [380, 324] on span "Confirm" at bounding box center [375, 320] width 21 height 7
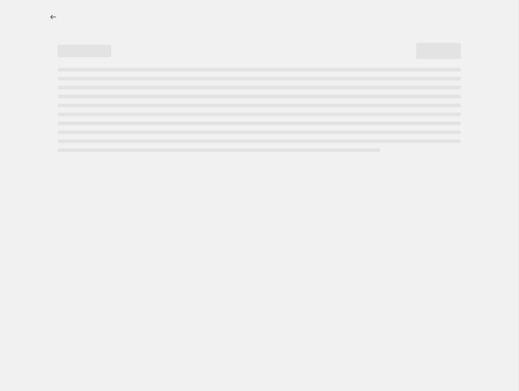
select select "tag"
select select "product_status"
